Goal: Information Seeking & Learning: Understand process/instructions

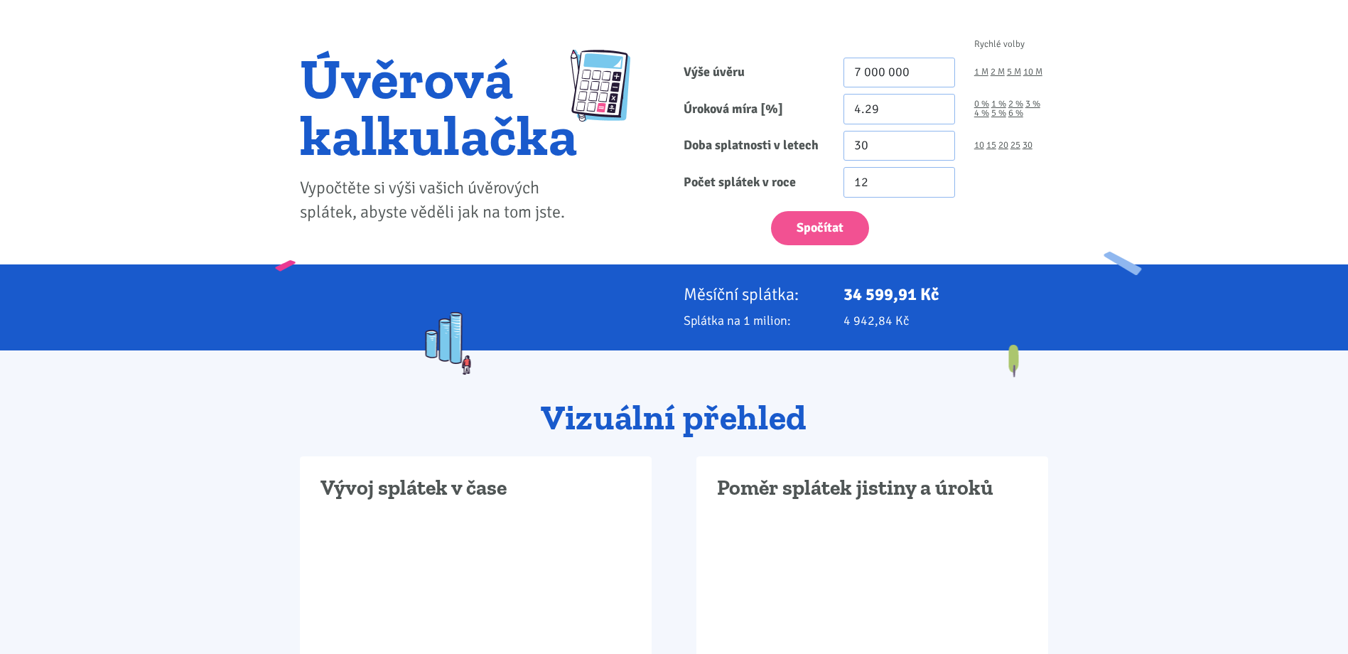
scroll to position [142, 0]
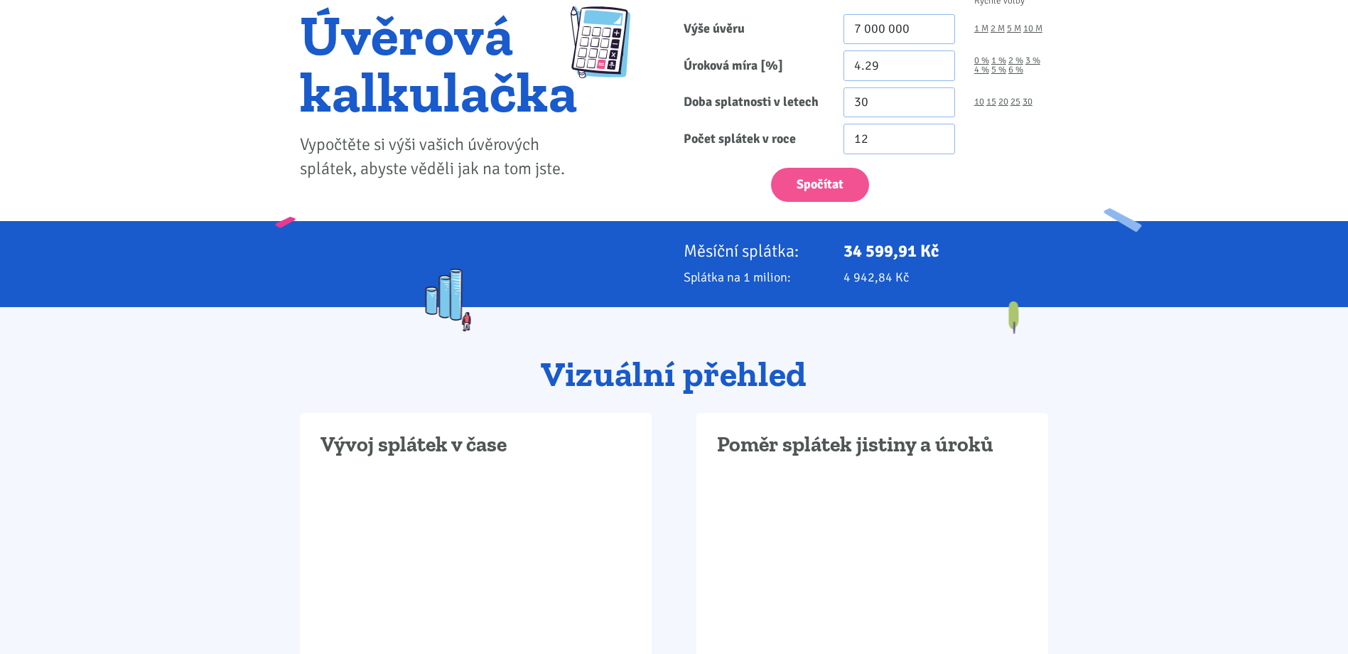
drag, startPoint x: 848, startPoint y: 279, endPoint x: 903, endPoint y: 278, distance: 54.7
click at [903, 278] on p "4 942,84 Kč" at bounding box center [945, 277] width 205 height 20
drag, startPoint x: 903, startPoint y: 278, endPoint x: 792, endPoint y: 288, distance: 111.3
click at [792, 288] on div "Měsíční splátka: 34 599,91 Kč Splátka na 1 milion: 4 942,84 Kč" at bounding box center [674, 264] width 1348 height 86
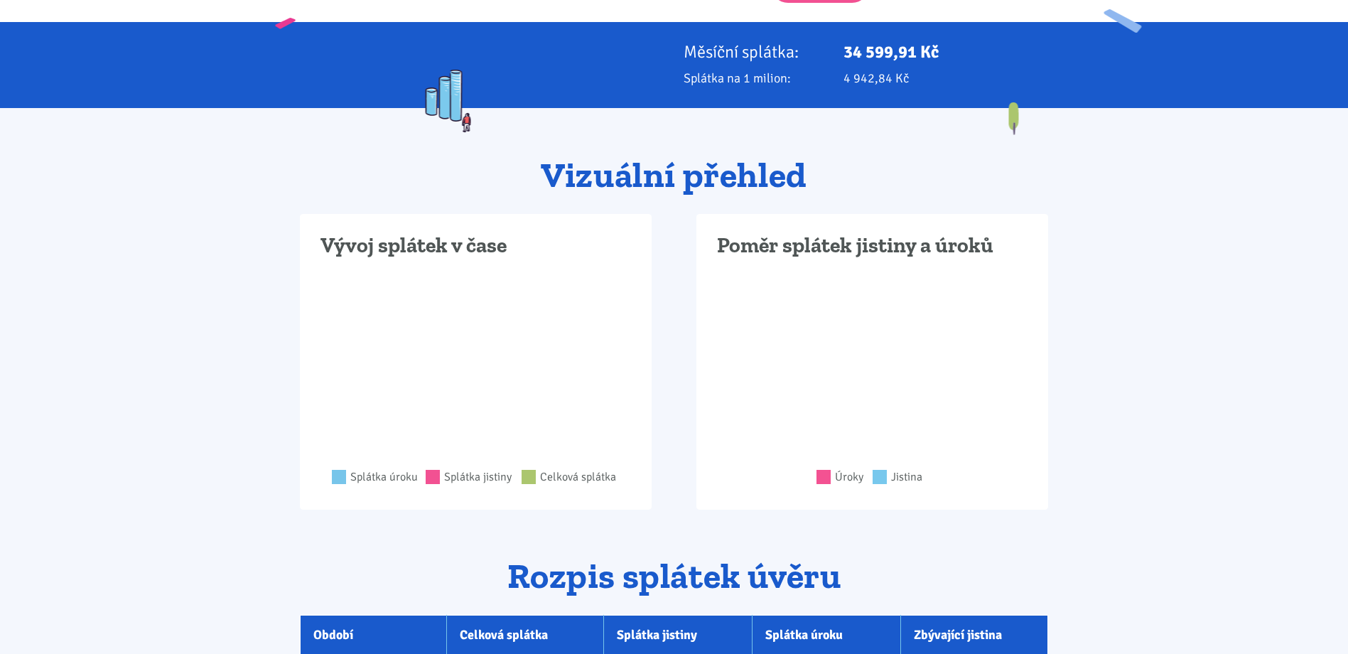
scroll to position [355, 0]
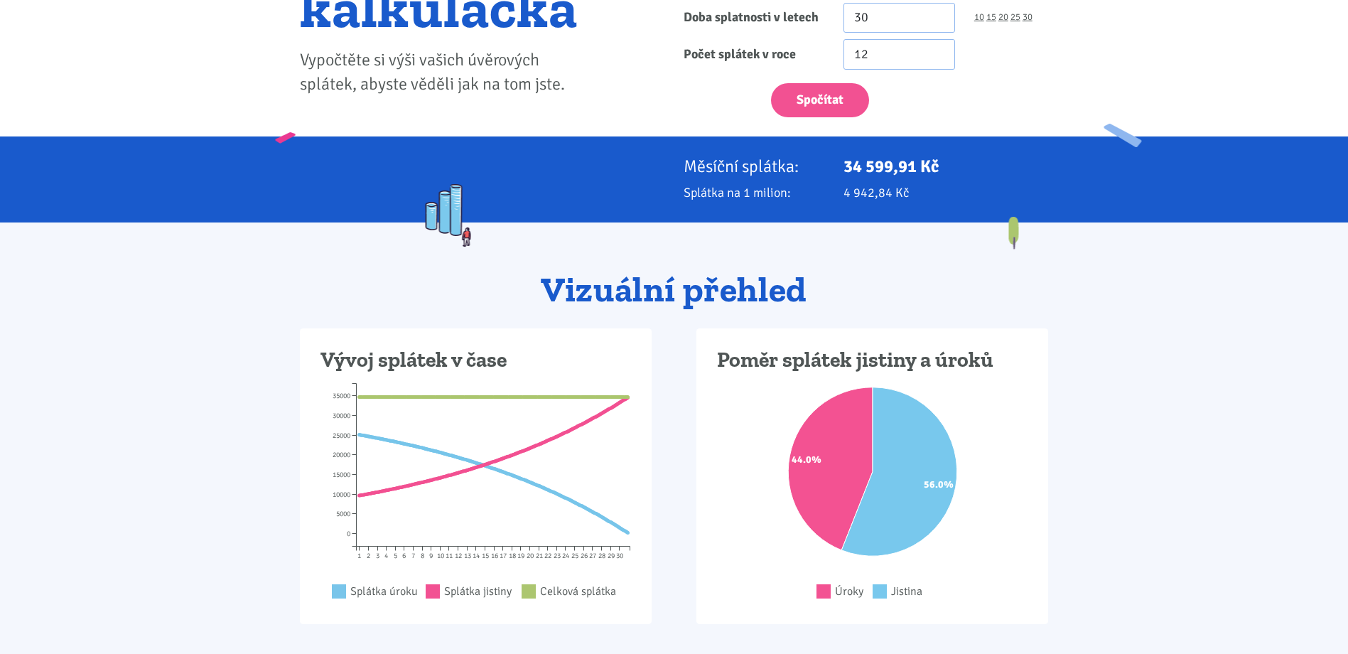
scroll to position [0, 0]
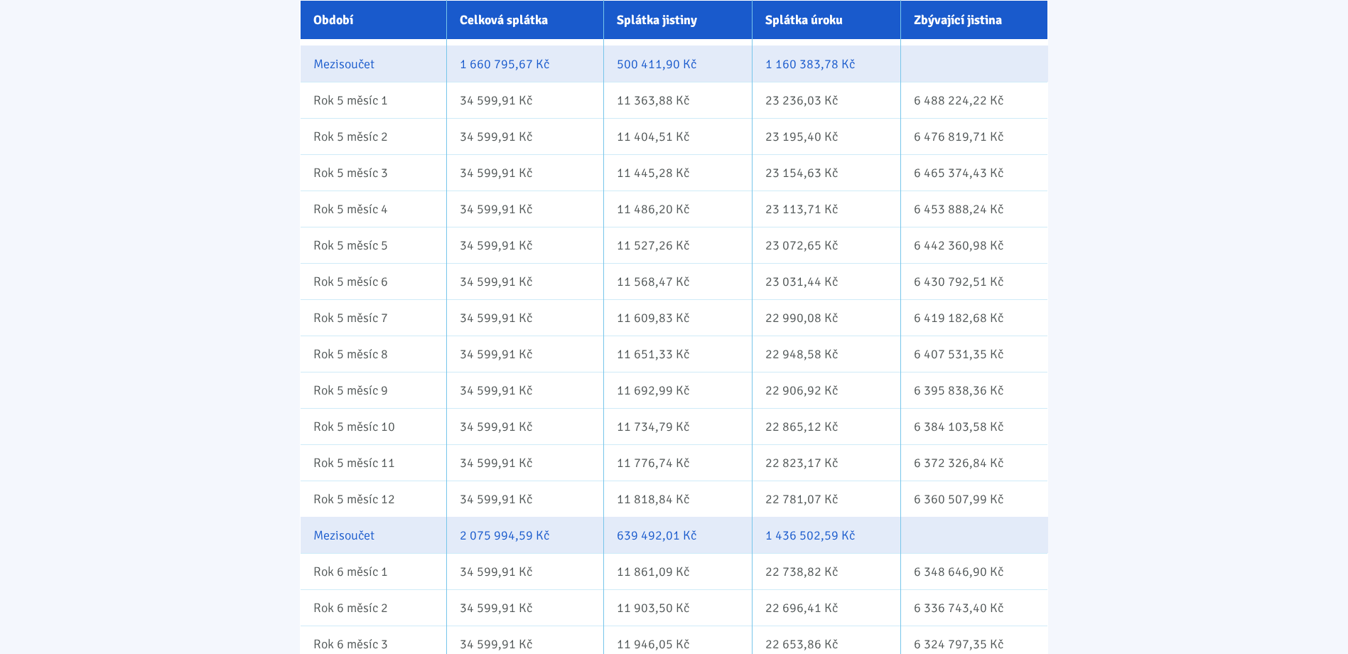
scroll to position [3339, 0]
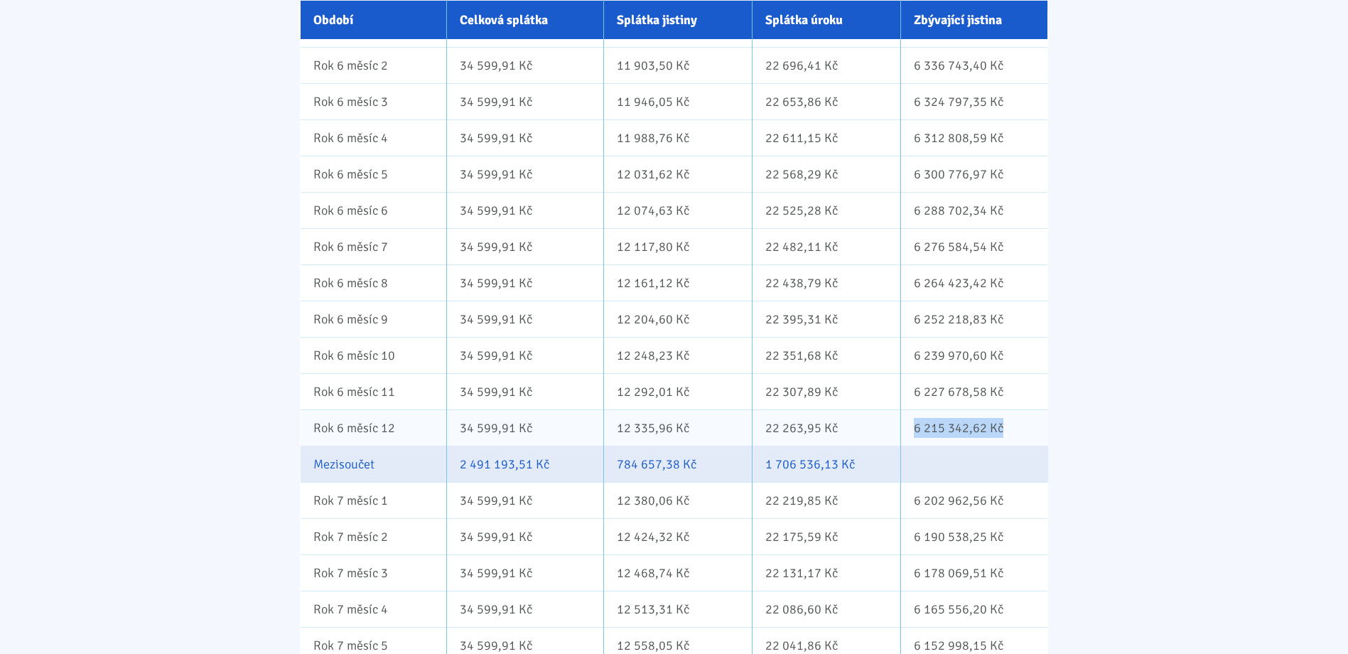
drag, startPoint x: 907, startPoint y: 423, endPoint x: 1020, endPoint y: 428, distance: 113.1
click at [1020, 428] on td "6 215 342,62 Kč" at bounding box center [973, 427] width 147 height 36
drag, startPoint x: 1020, startPoint y: 428, endPoint x: 946, endPoint y: 422, distance: 74.9
click at [946, 422] on td "6 215 342,62 Kč" at bounding box center [973, 427] width 147 height 36
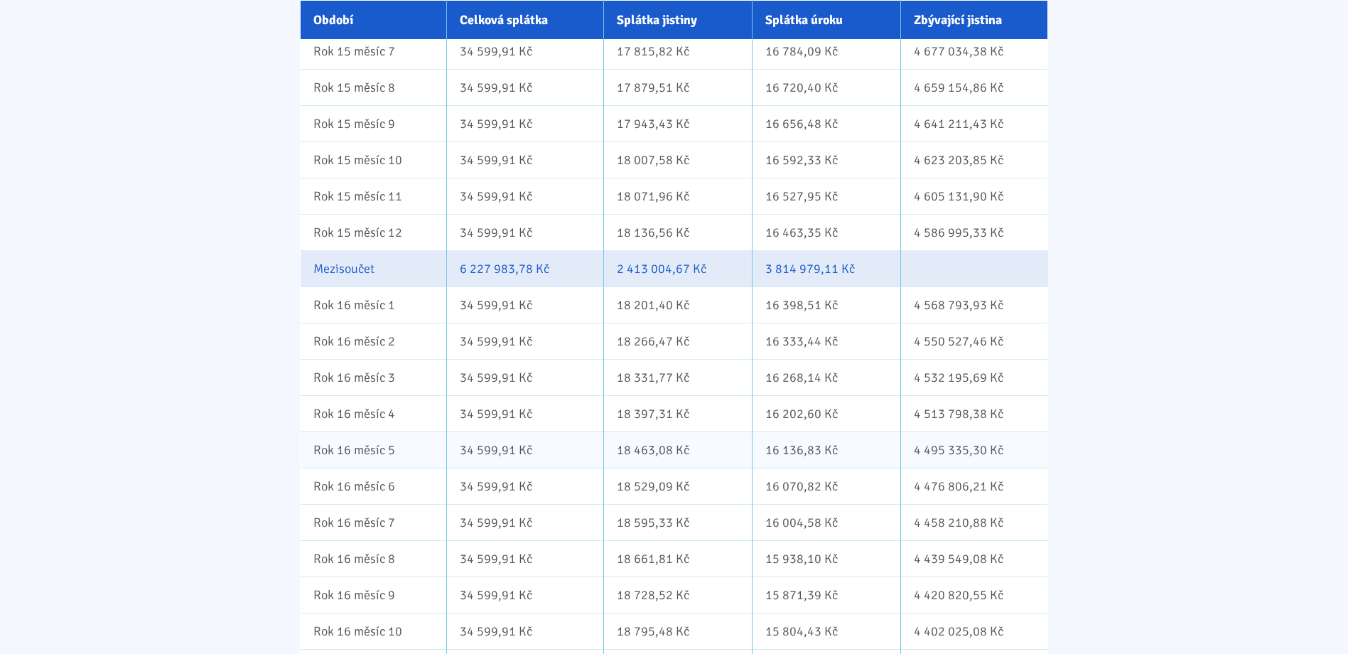
scroll to position [7743, 0]
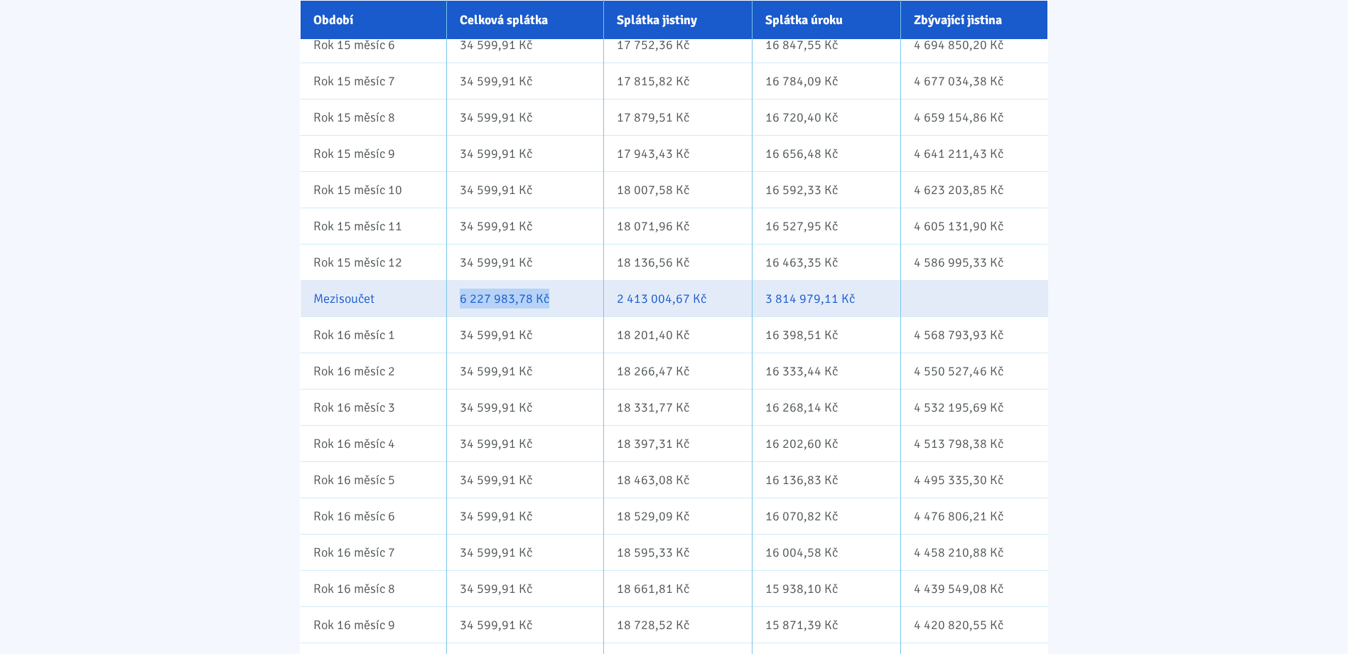
drag, startPoint x: 462, startPoint y: 296, endPoint x: 563, endPoint y: 300, distance: 101.7
click at [563, 300] on td "6 227 983,78 Kč" at bounding box center [525, 298] width 157 height 36
drag, startPoint x: 622, startPoint y: 294, endPoint x: 720, endPoint y: 297, distance: 98.8
click at [720, 297] on td "2 413 004,67 Kč" at bounding box center [678, 298] width 148 height 36
drag, startPoint x: 720, startPoint y: 297, endPoint x: 624, endPoint y: 285, distance: 96.7
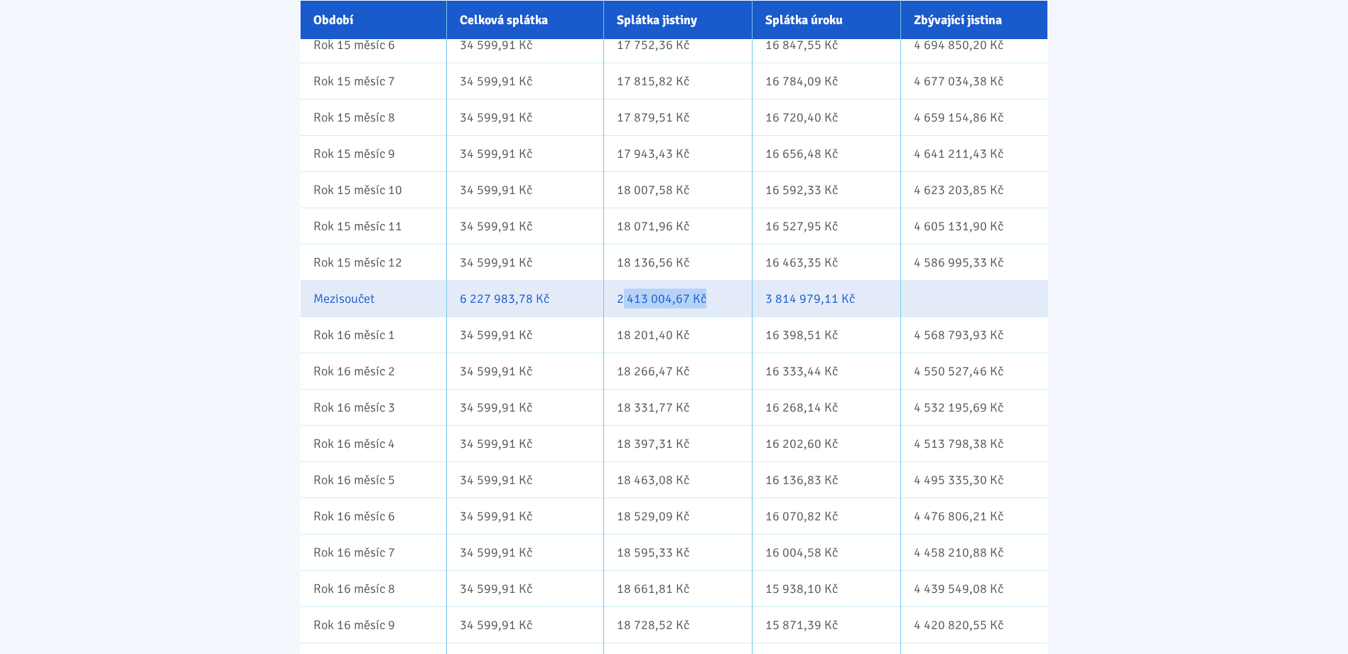
click at [624, 285] on td "2 413 004,67 Kč" at bounding box center [678, 298] width 148 height 36
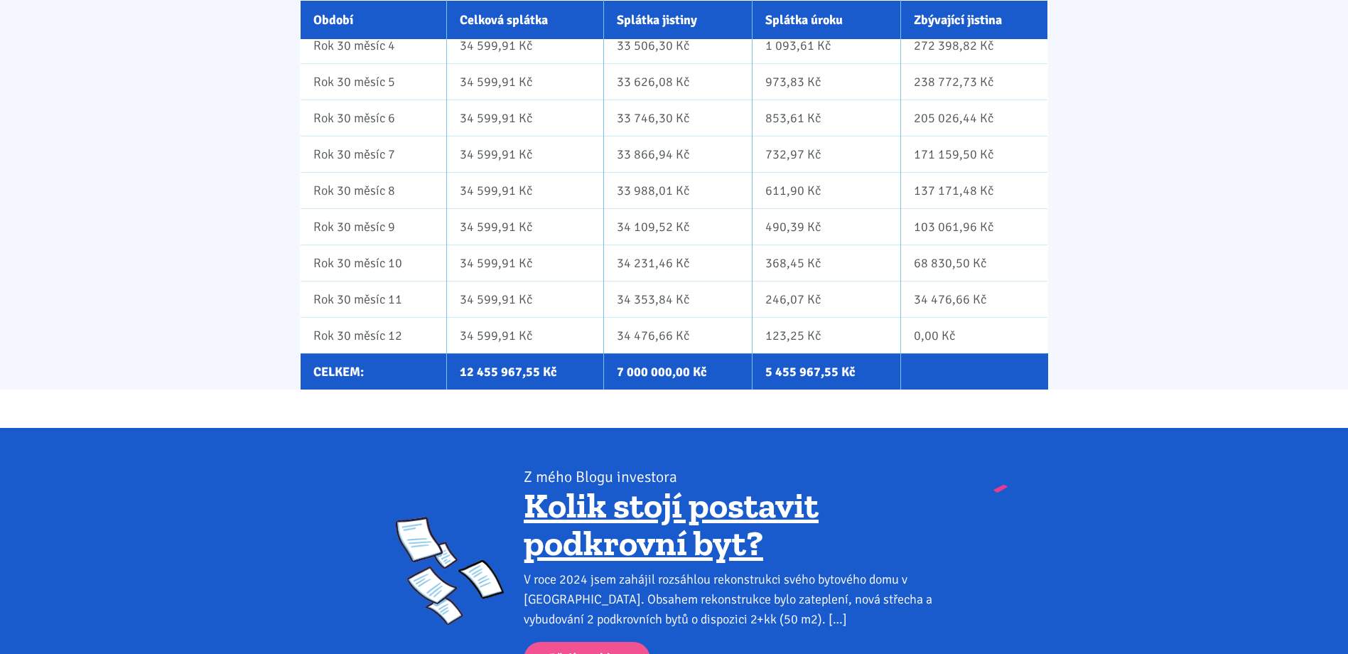
scroll to position [14545, 0]
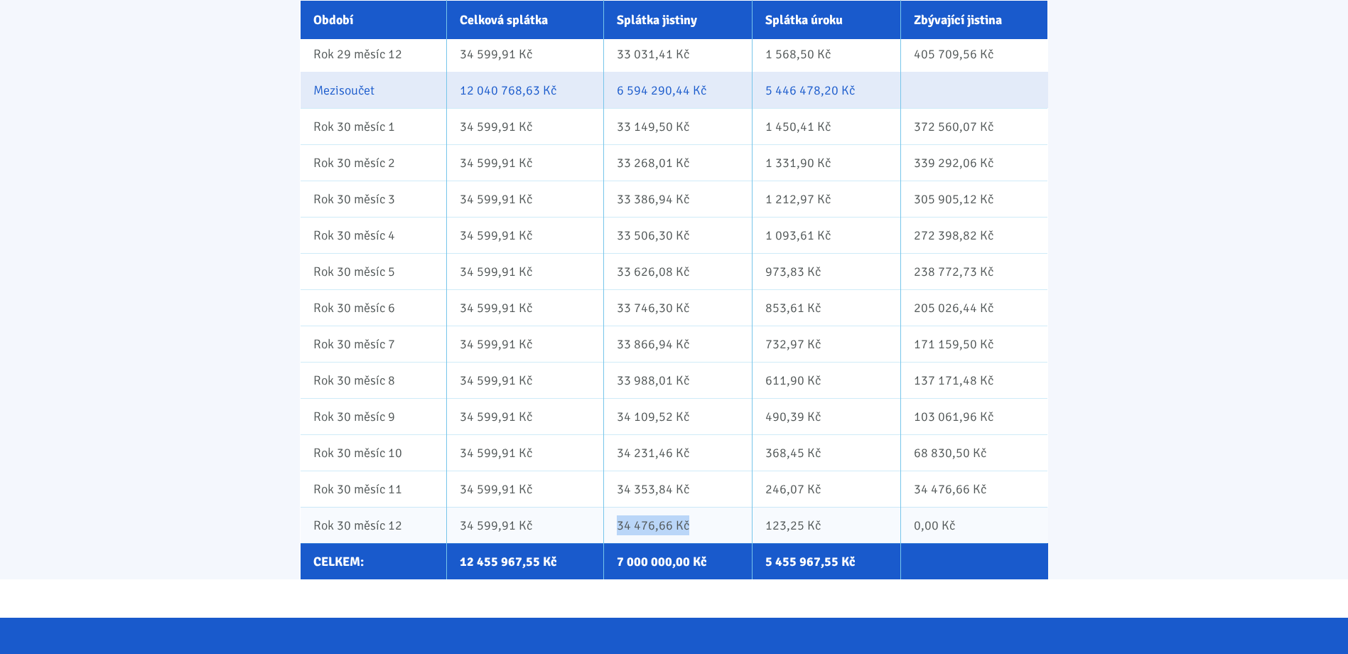
drag, startPoint x: 616, startPoint y: 523, endPoint x: 695, endPoint y: 526, distance: 79.6
click at [695, 526] on td "34 476,66 Kč" at bounding box center [678, 525] width 148 height 36
drag, startPoint x: 695, startPoint y: 526, endPoint x: 655, endPoint y: 524, distance: 40.6
click at [655, 524] on td "34 476,66 Kč" at bounding box center [678, 525] width 148 height 36
drag, startPoint x: 459, startPoint y: 557, endPoint x: 567, endPoint y: 563, distance: 108.1
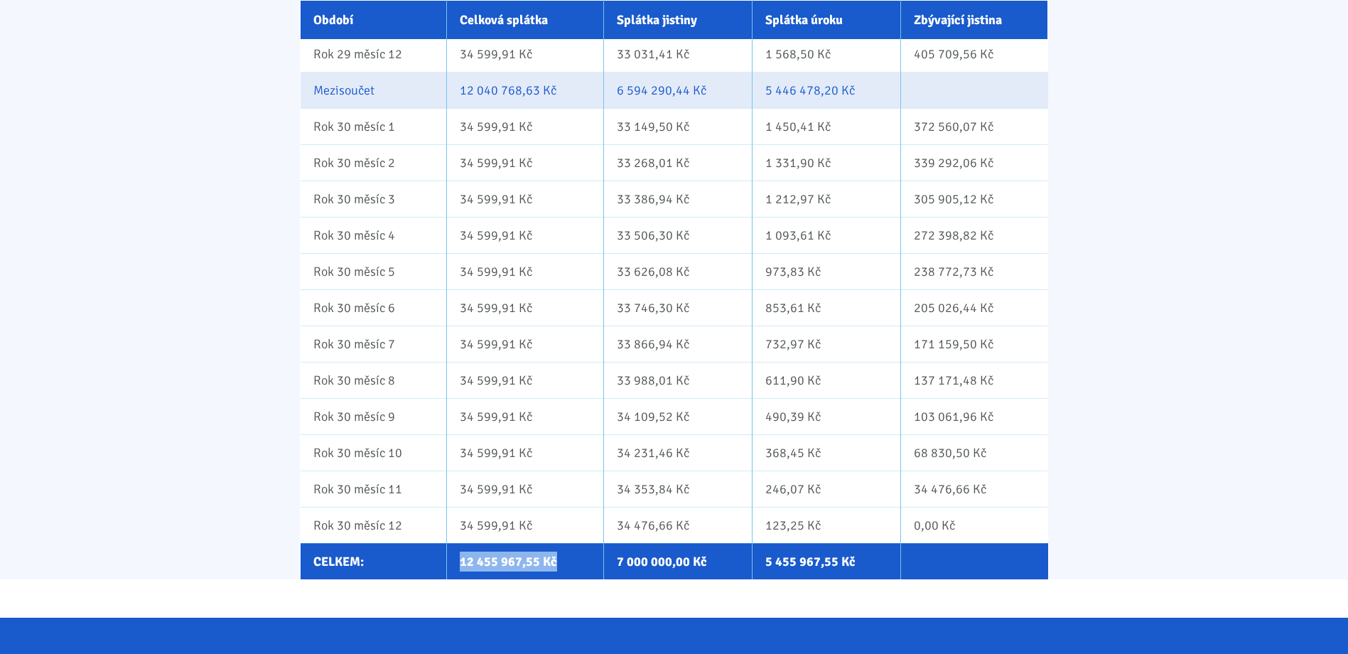
click at [567, 563] on td "12 455 967,55 Kč" at bounding box center [525, 561] width 157 height 36
drag, startPoint x: 567, startPoint y: 563, endPoint x: 502, endPoint y: 554, distance: 65.2
click at [502, 554] on td "12 455 967,55 Kč" at bounding box center [525, 561] width 157 height 36
drag, startPoint x: 457, startPoint y: 557, endPoint x: 594, endPoint y: 563, distance: 136.5
click at [594, 563] on td "12 455 967,55 Kč" at bounding box center [525, 561] width 157 height 36
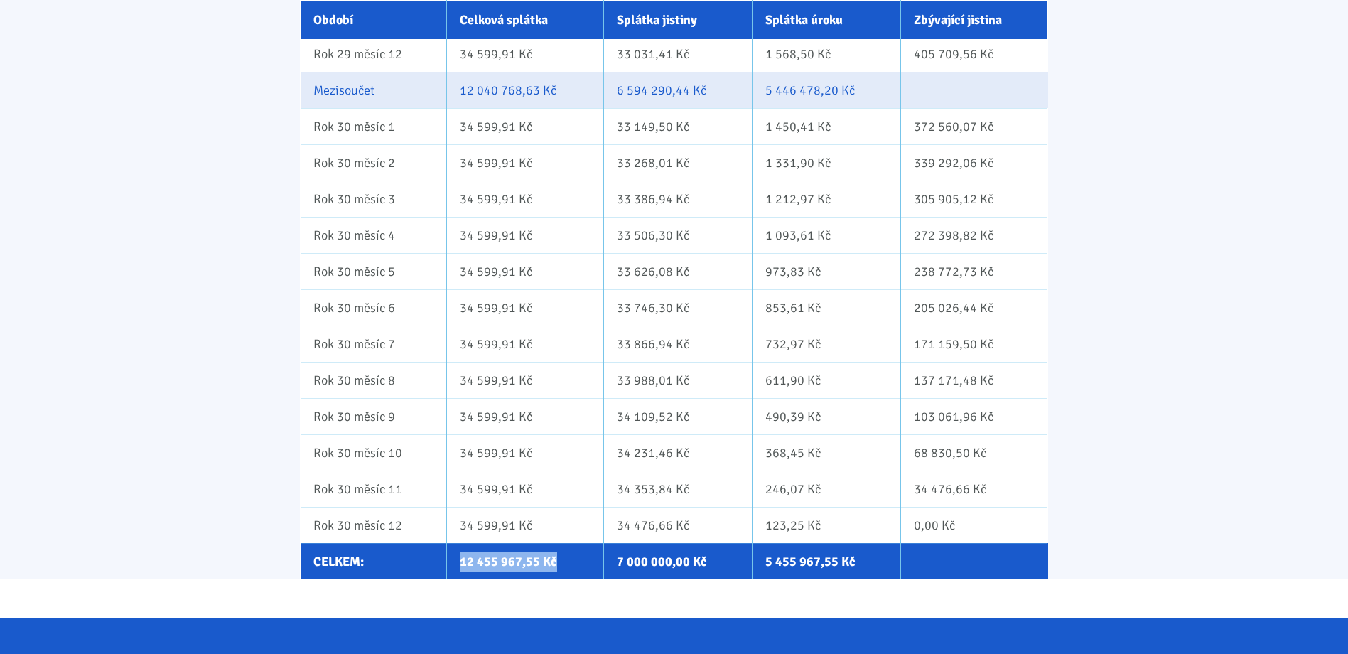
drag, startPoint x: 594, startPoint y: 563, endPoint x: 523, endPoint y: 557, distance: 71.3
click at [523, 557] on td "12 455 967,55 Kč" at bounding box center [525, 561] width 157 height 36
drag, startPoint x: 472, startPoint y: 561, endPoint x: 583, endPoint y: 565, distance: 110.9
click at [583, 565] on td "12 455 967,55 Kč" at bounding box center [525, 561] width 157 height 36
drag, startPoint x: 583, startPoint y: 565, endPoint x: 497, endPoint y: 562, distance: 86.0
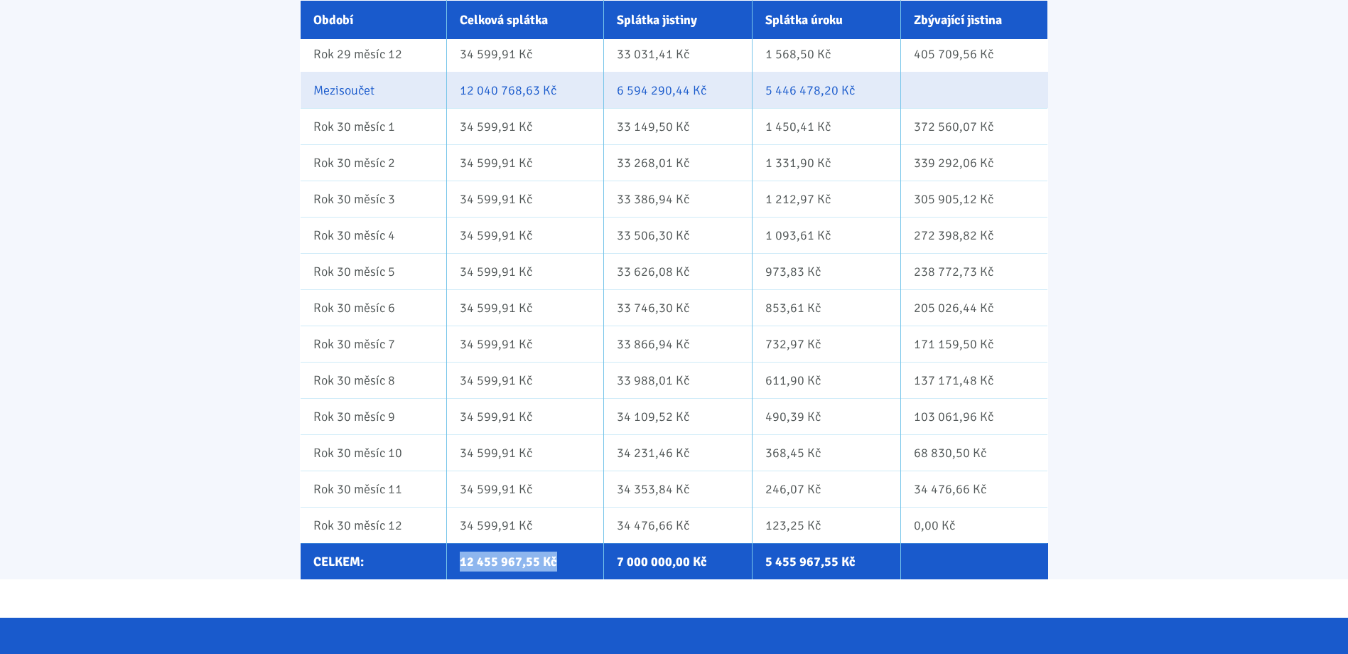
click at [497, 562] on td "12 455 967,55 Kč" at bounding box center [525, 561] width 157 height 36
